Goal: Information Seeking & Learning: Find contact information

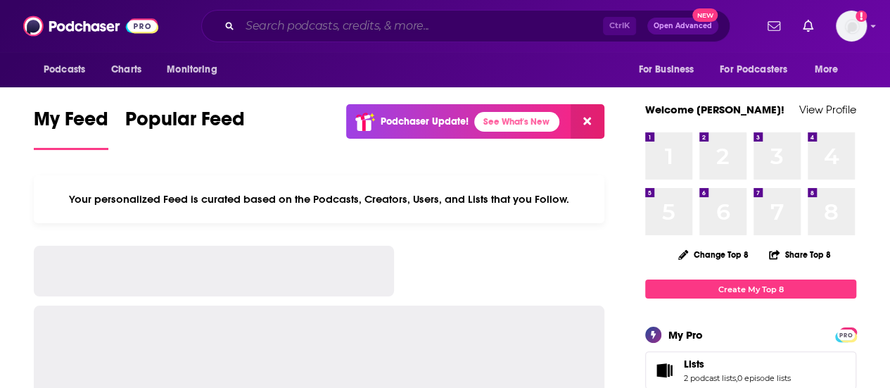
click at [275, 28] on input "Search podcasts, credits, & more..." at bounding box center [421, 26] width 363 height 23
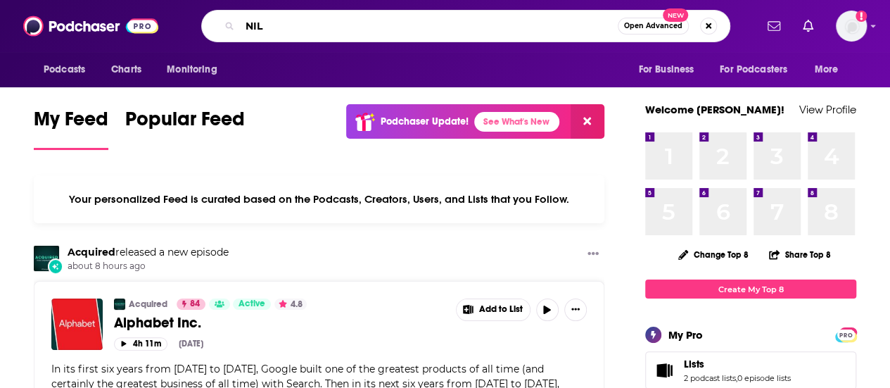
type input "NIL"
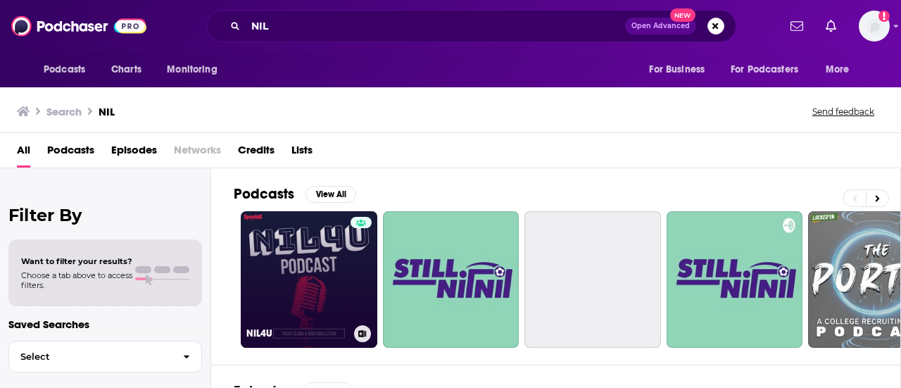
click at [320, 254] on link "NIL4U" at bounding box center [309, 279] width 137 height 137
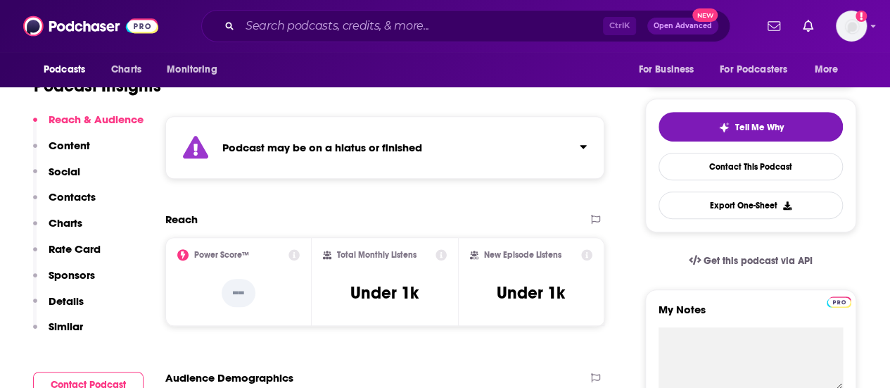
scroll to position [493, 0]
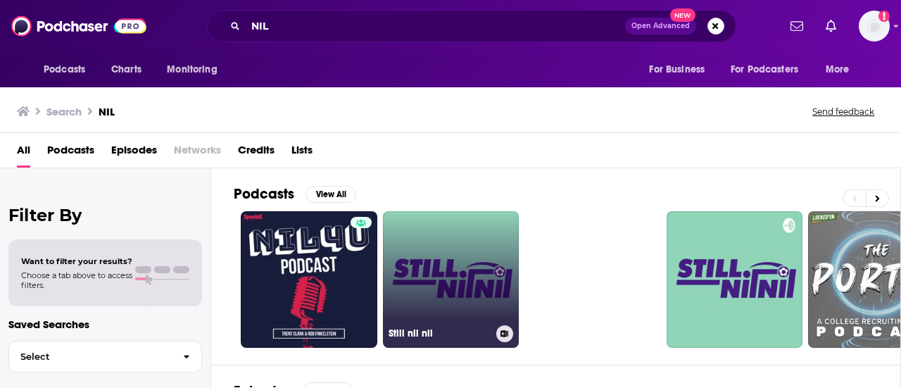
click at [477, 273] on link "Still nil nil" at bounding box center [451, 279] width 137 height 137
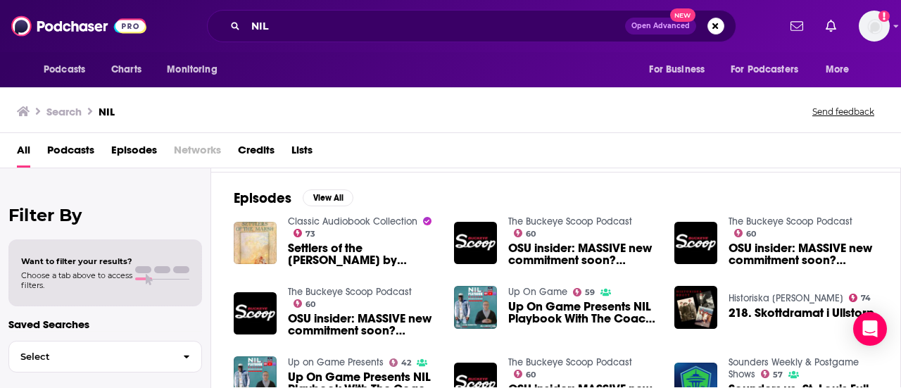
scroll to position [211, 0]
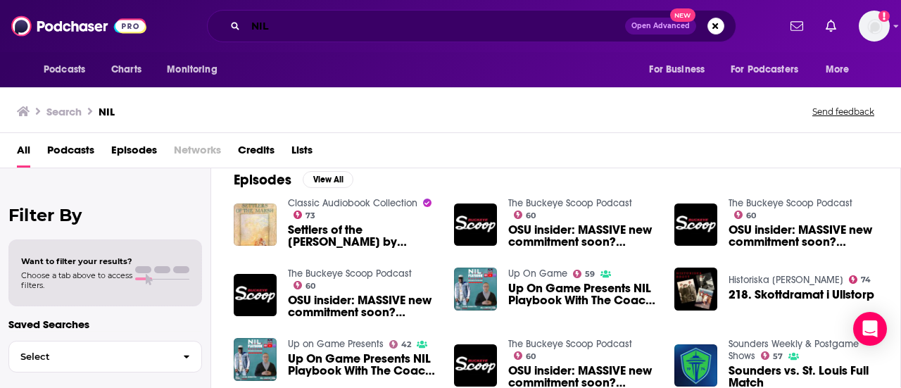
click at [468, 22] on input "NIL" at bounding box center [435, 26] width 379 height 23
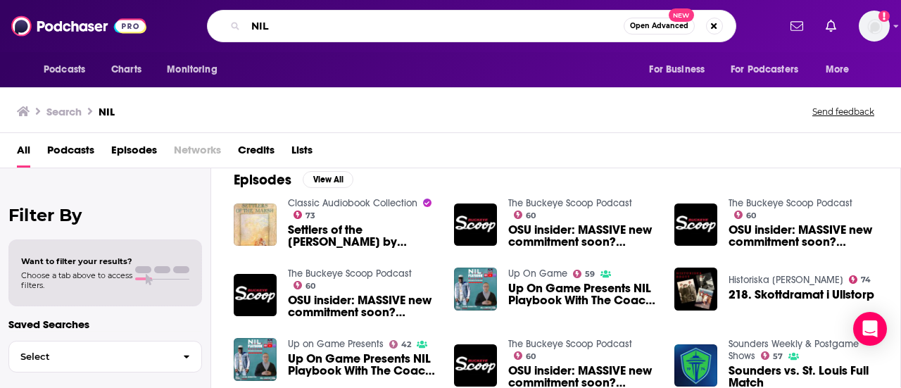
click at [467, 23] on input "NIL" at bounding box center [435, 26] width 378 height 23
click at [411, 31] on input "NIL" at bounding box center [435, 26] width 378 height 23
click at [411, 32] on input "NIL" at bounding box center [435, 26] width 378 height 23
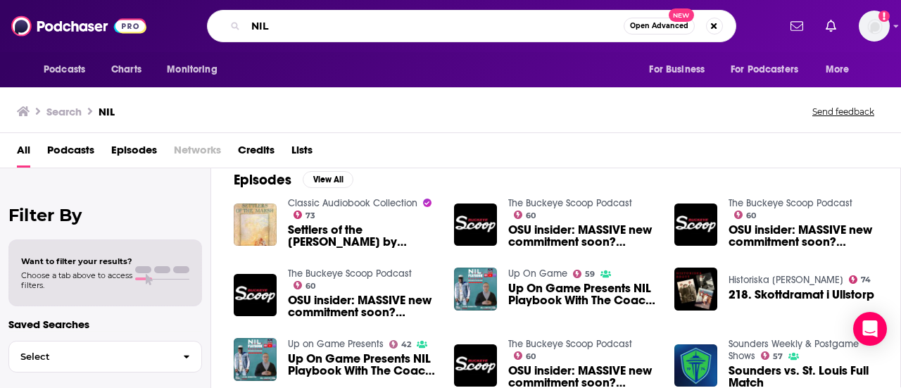
paste input "[URL][DOMAIN_NAME]"
type input "[URL][DOMAIN_NAME]"
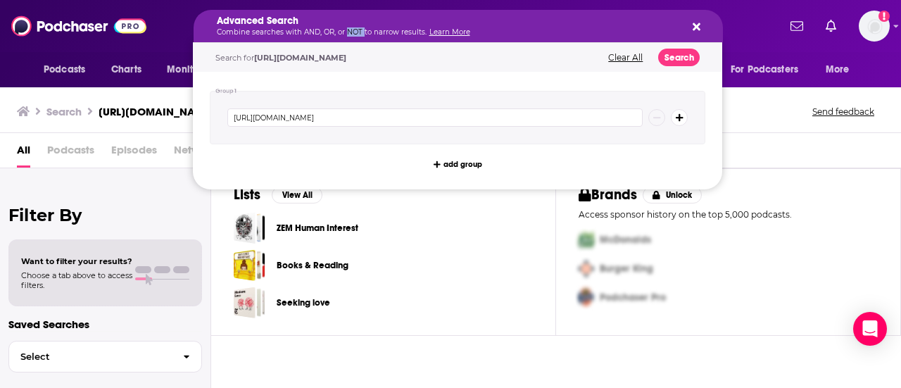
click at [346, 29] on p "Combine searches with AND, OR, or NOT to narrow results. Learn More" at bounding box center [447, 32] width 460 height 7
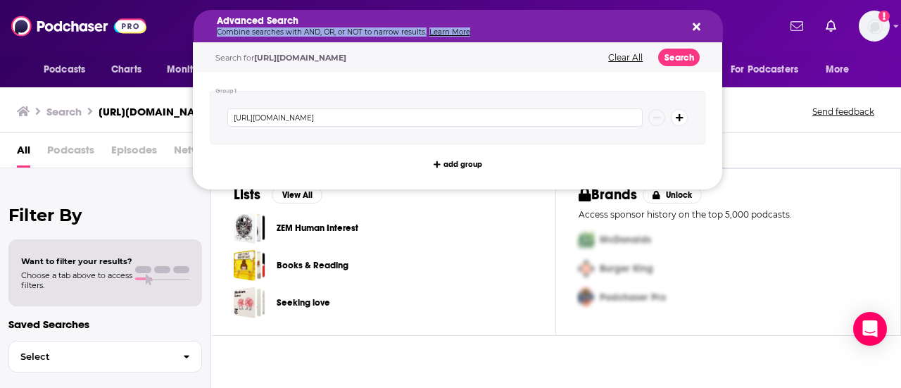
click at [724, 248] on div "McDonalds" at bounding box center [725, 239] width 305 height 29
click at [521, 27] on div "Advanced Search Combine searches with AND, OR, or NOT to narrow results. Learn …" at bounding box center [447, 26] width 460 height 20
click at [694, 30] on icon "Search podcasts, credits, & more..." at bounding box center [697, 27] width 8 height 8
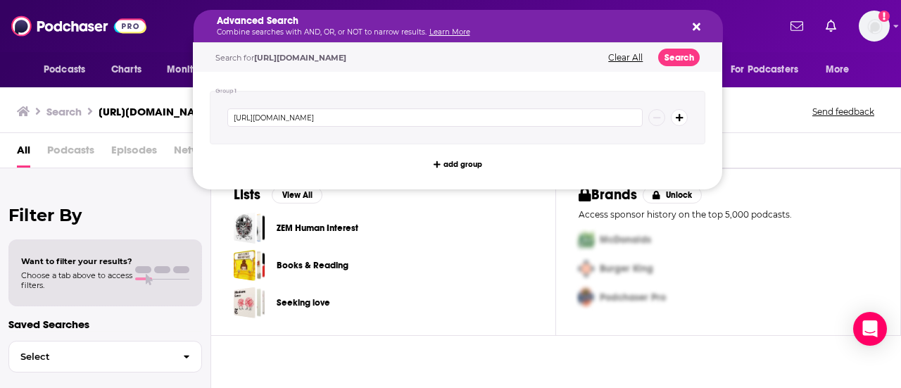
click at [449, 30] on link "Learn More" at bounding box center [449, 31] width 41 height 9
click at [703, 34] on div "Advanced Search Combine searches with AND, OR, or NOT to narrow results. Learn …" at bounding box center [458, 26] width 529 height 32
click at [701, 30] on div "Advanced Search Combine searches with AND, OR, or NOT to narrow results. Learn …" at bounding box center [458, 26] width 529 height 32
click at [698, 25] on icon "Search podcasts, credits, & more..." at bounding box center [697, 27] width 8 height 8
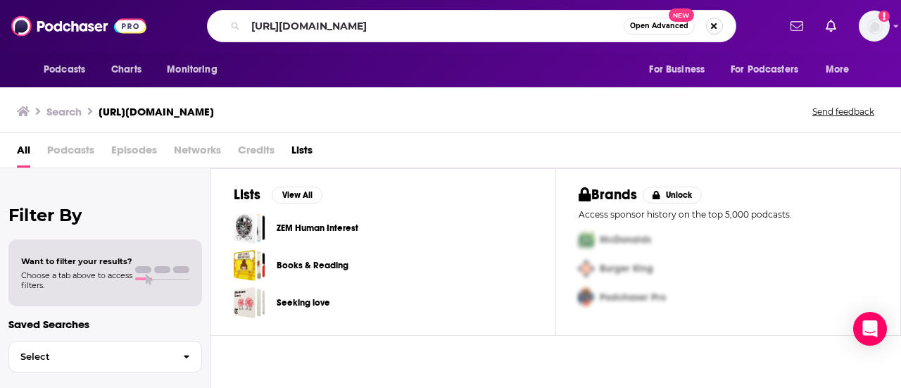
click at [710, 26] on button "Search podcasts, credits, & more..." at bounding box center [714, 26] width 17 height 17
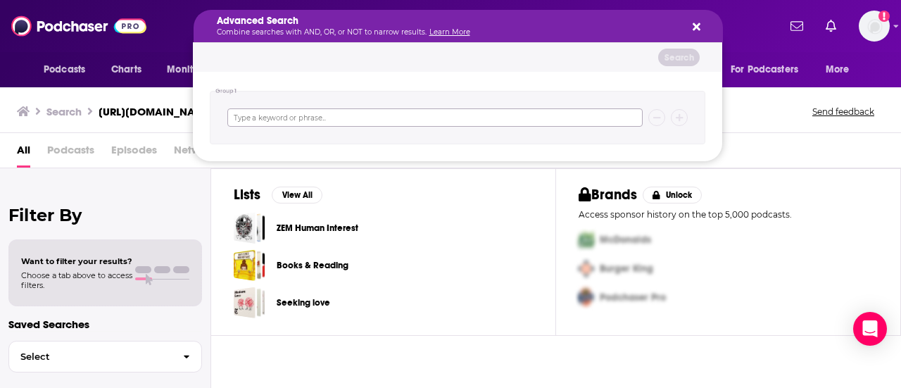
click at [277, 120] on input "Search podcasts, credits, & more..." at bounding box center [434, 117] width 415 height 18
paste input "NILOSOPHY"
type input "NILOSOPHY"
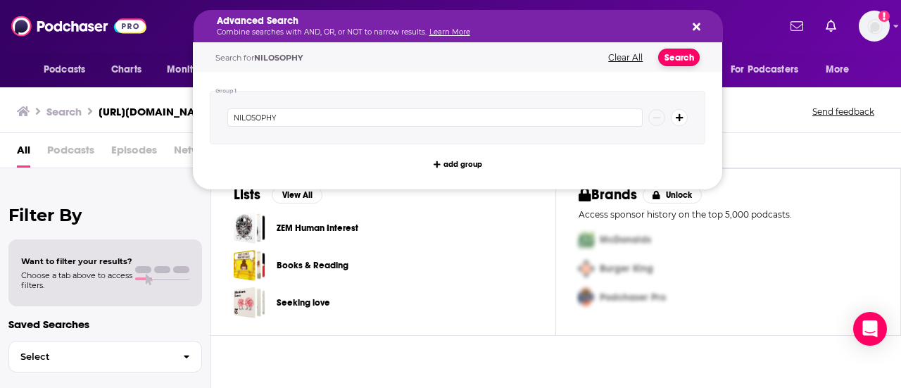
click at [682, 63] on button "Search" at bounding box center [679, 58] width 42 height 18
click at [682, 63] on span "For Business" at bounding box center [677, 70] width 56 height 20
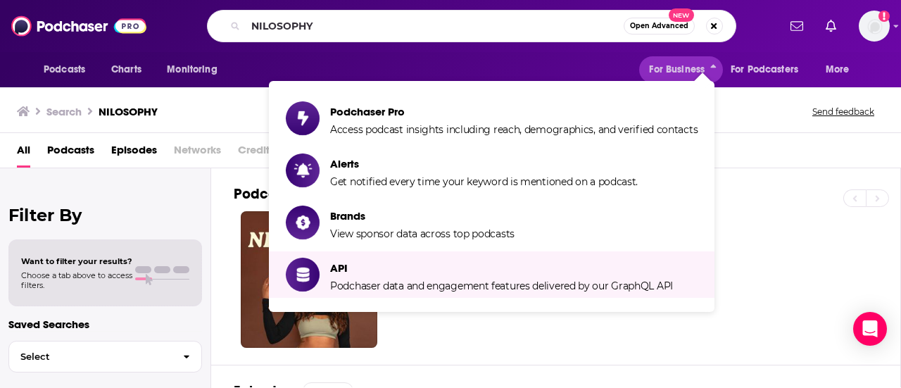
click at [475, 334] on div "32" at bounding box center [567, 279] width 666 height 137
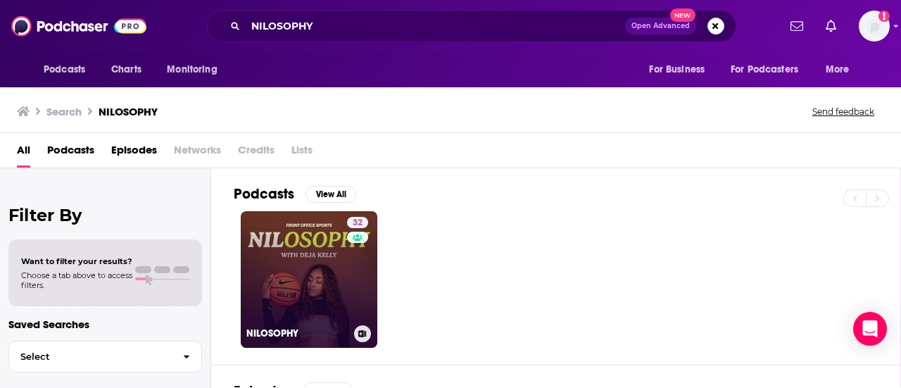
click at [350, 309] on div "32" at bounding box center [359, 271] width 25 height 108
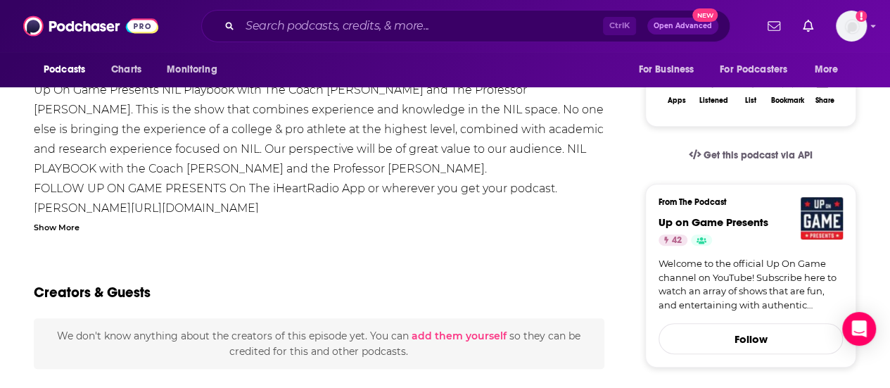
scroll to position [211, 0]
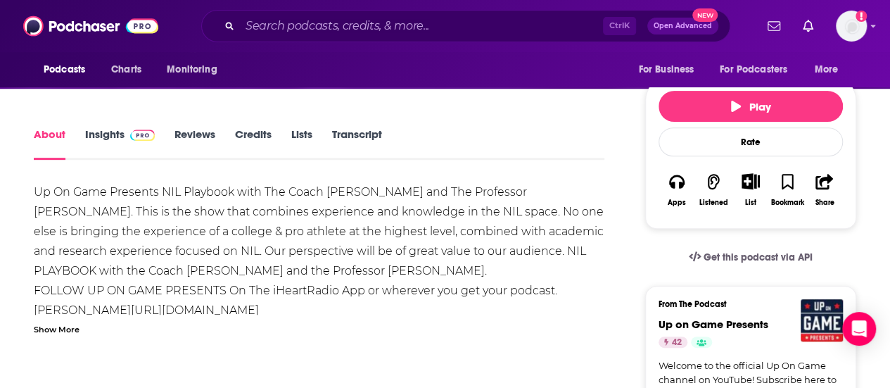
click at [117, 130] on link "Insights" at bounding box center [120, 143] width 70 height 32
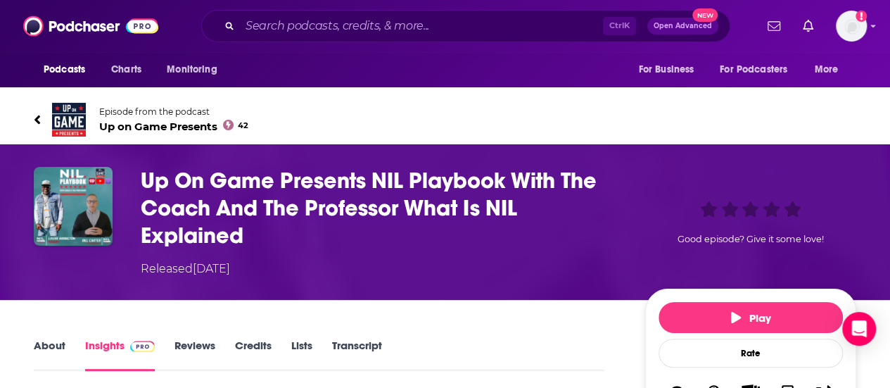
click at [139, 121] on span "Up on Game Presents 42" at bounding box center [173, 126] width 149 height 13
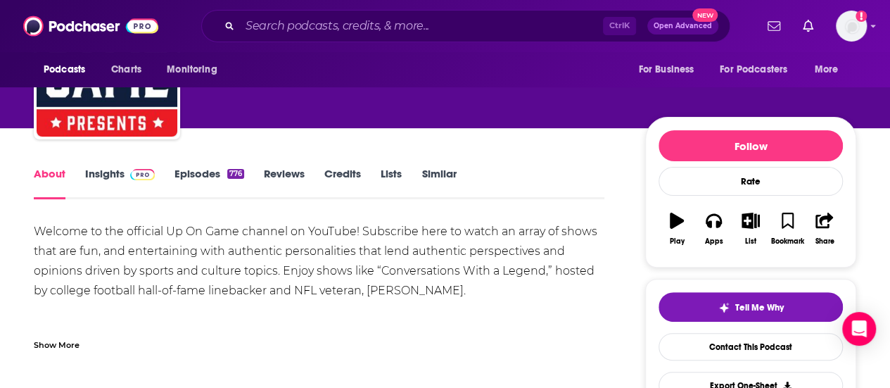
scroll to position [70, 0]
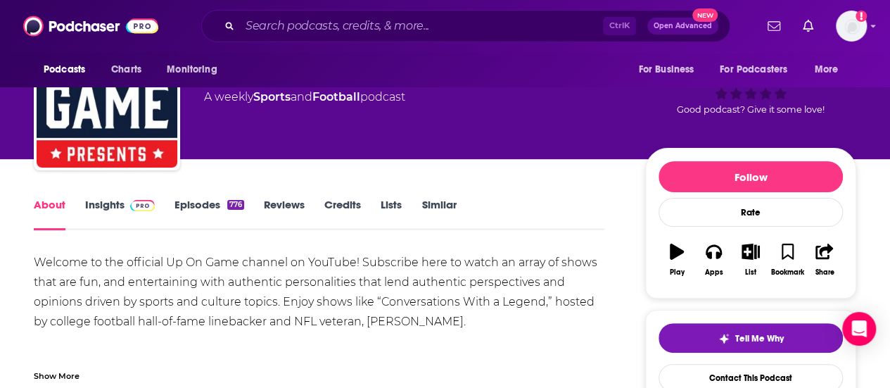
click at [202, 206] on link "Episodes 776" at bounding box center [210, 214] width 70 height 32
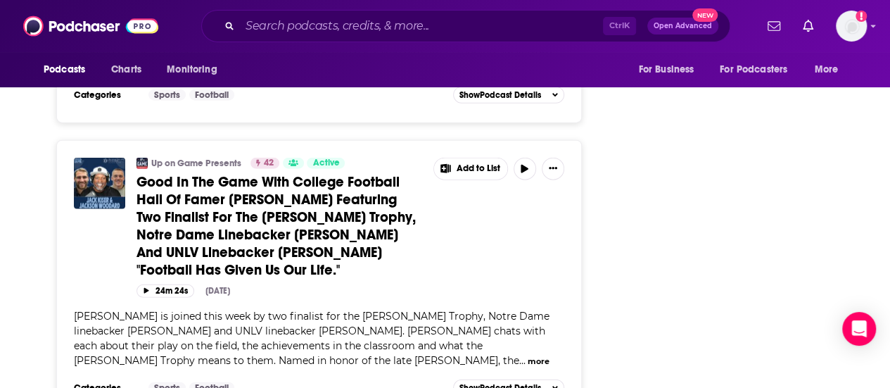
scroll to position [2041, 0]
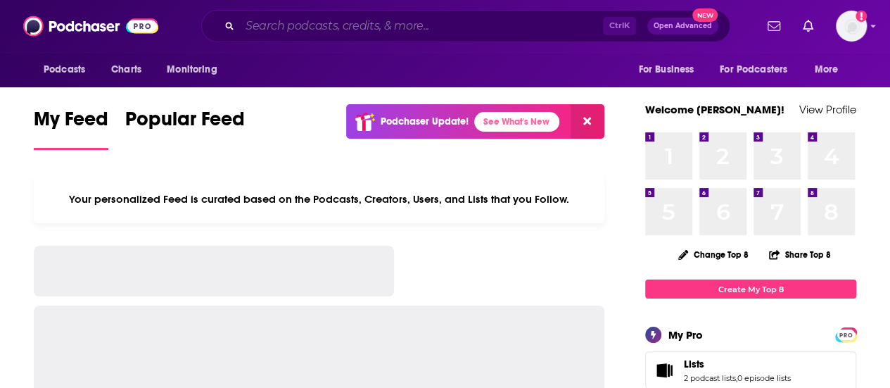
drag, startPoint x: 0, startPoint y: 0, endPoint x: 250, endPoint y: 26, distance: 251.2
click at [250, 26] on input "Search podcasts, credits, & more..." at bounding box center [421, 26] width 363 height 23
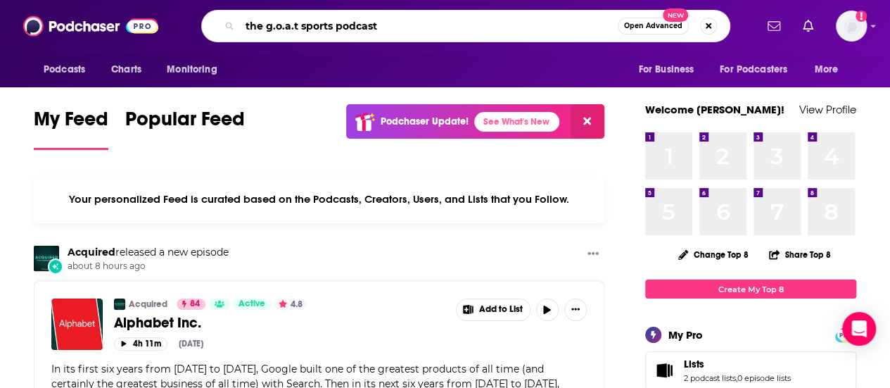
click at [300, 27] on input "the g.o.a.t sports podcast" at bounding box center [429, 26] width 378 height 23
type input "the g.o.a.t kids sports podcast"
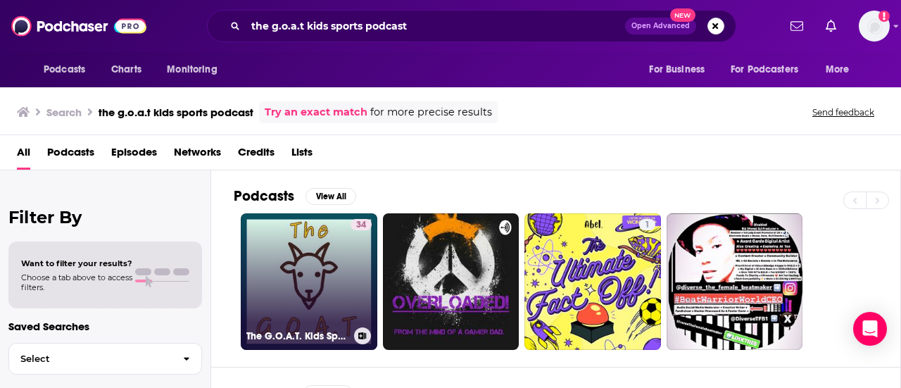
click at [296, 242] on link "34 The G.O.A.T. Kids Sports Podcast" at bounding box center [309, 281] width 137 height 137
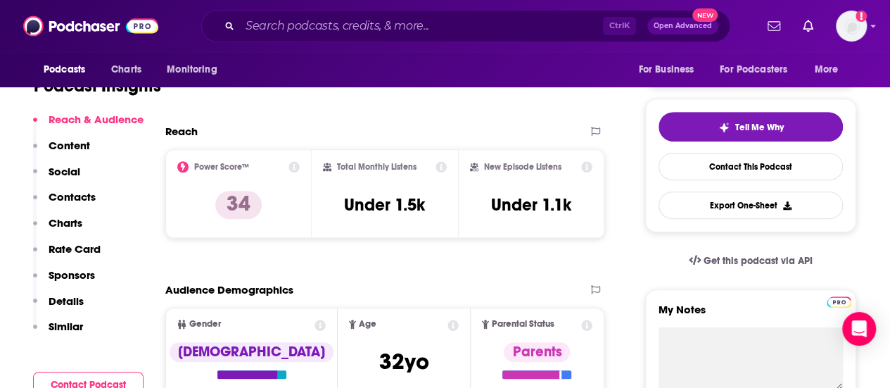
click at [89, 201] on p "Contacts" at bounding box center [72, 196] width 47 height 13
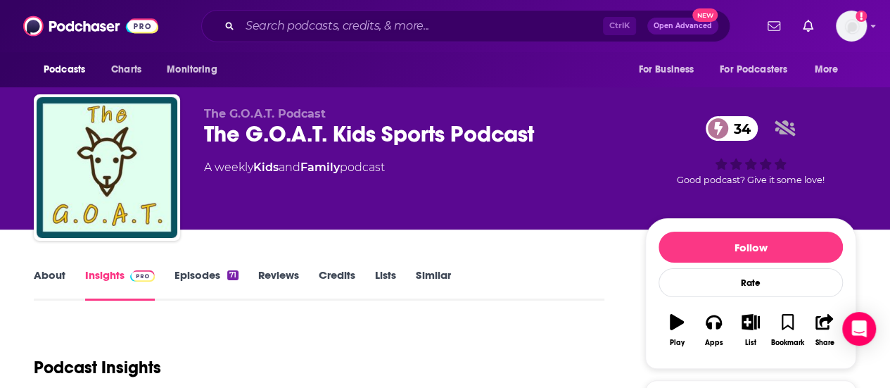
click at [325, 137] on div "The G.O.A.T. Kids Sports Podcast 34" at bounding box center [413, 133] width 419 height 27
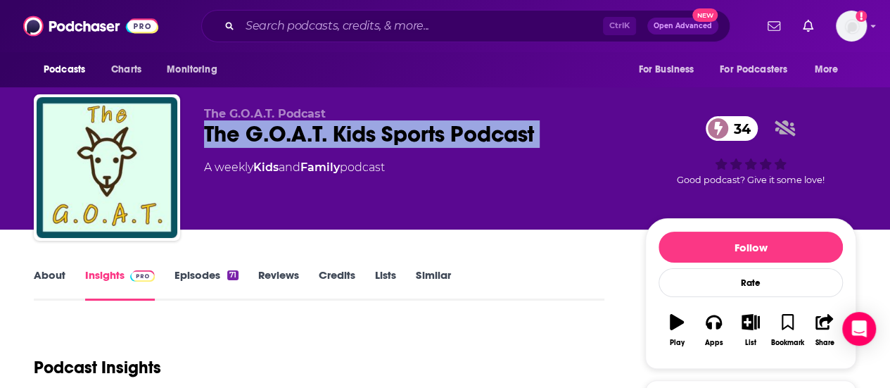
click at [325, 137] on div "The G.O.A.T. Kids Sports Podcast 34" at bounding box center [413, 133] width 419 height 27
copy div "The G.O.A.T. Kids Sports Podcast 34"
click at [336, 33] on input "Search podcasts, credits, & more..." at bounding box center [421, 26] width 363 height 23
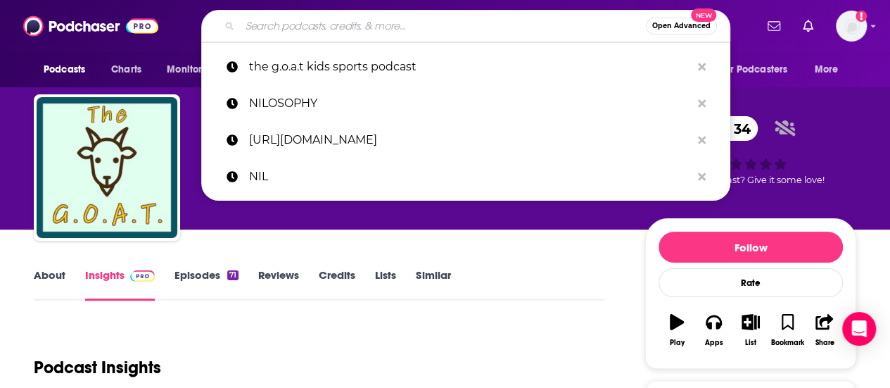
paste input "Youth $ports"
type input "Youth $ports"
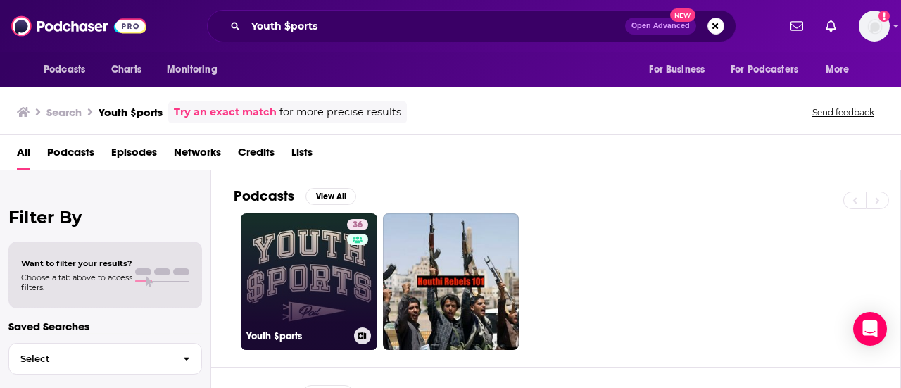
click at [299, 286] on link "36 Youth $ports" at bounding box center [309, 281] width 137 height 137
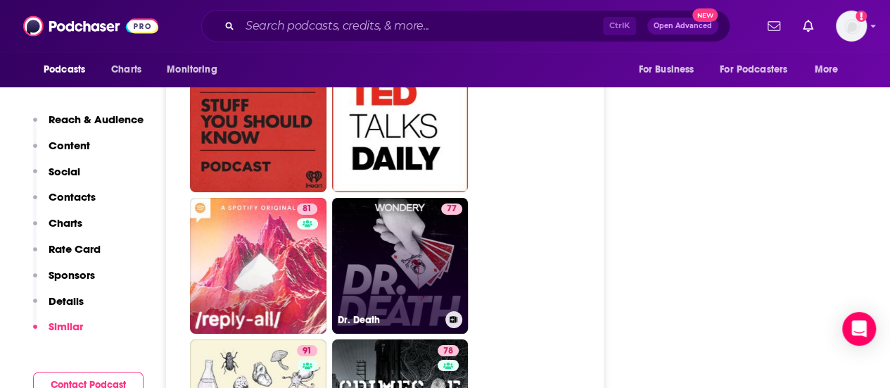
scroll to position [2323, 0]
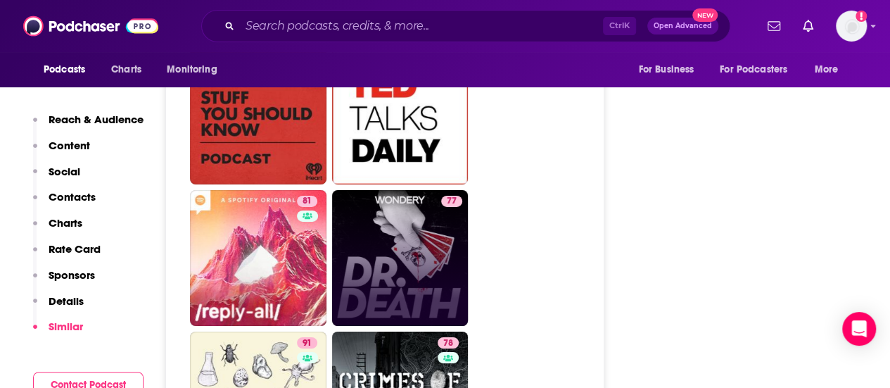
click at [68, 195] on p "Contacts" at bounding box center [72, 196] width 47 height 13
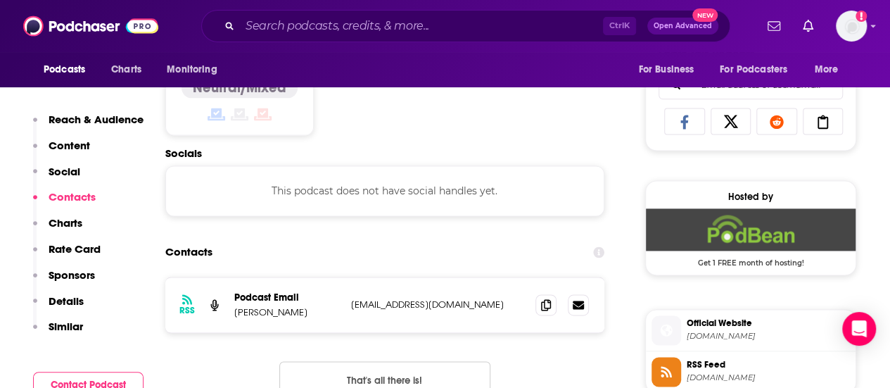
scroll to position [1056, 0]
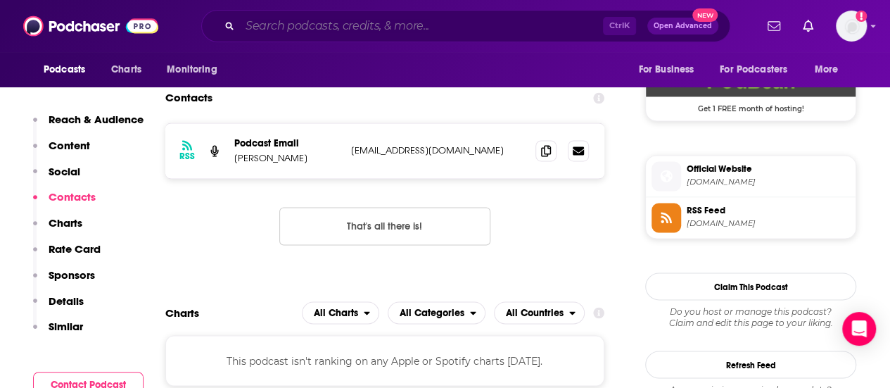
click at [419, 22] on input "Search podcasts, credits, & more..." at bounding box center [421, 26] width 363 height 23
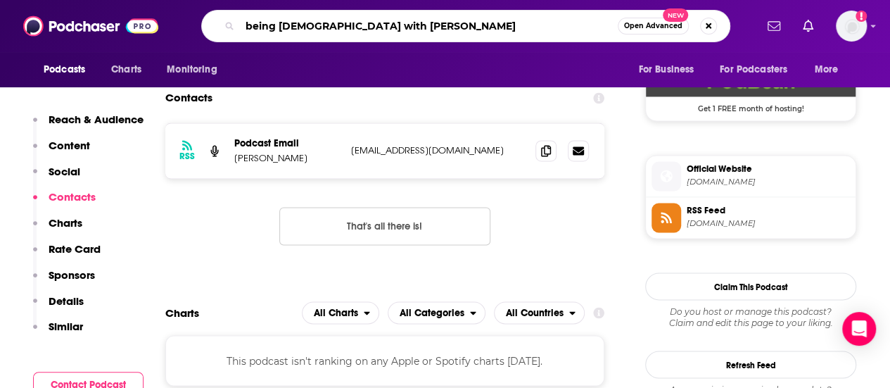
type input "being jewish with jonah platt"
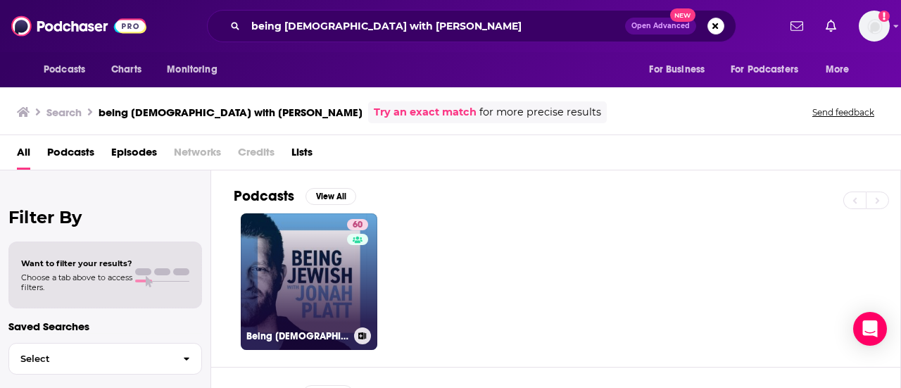
click at [276, 288] on link "60 Being Jewish with Jonah Platt" at bounding box center [309, 281] width 137 height 137
